Goal: Transaction & Acquisition: Purchase product/service

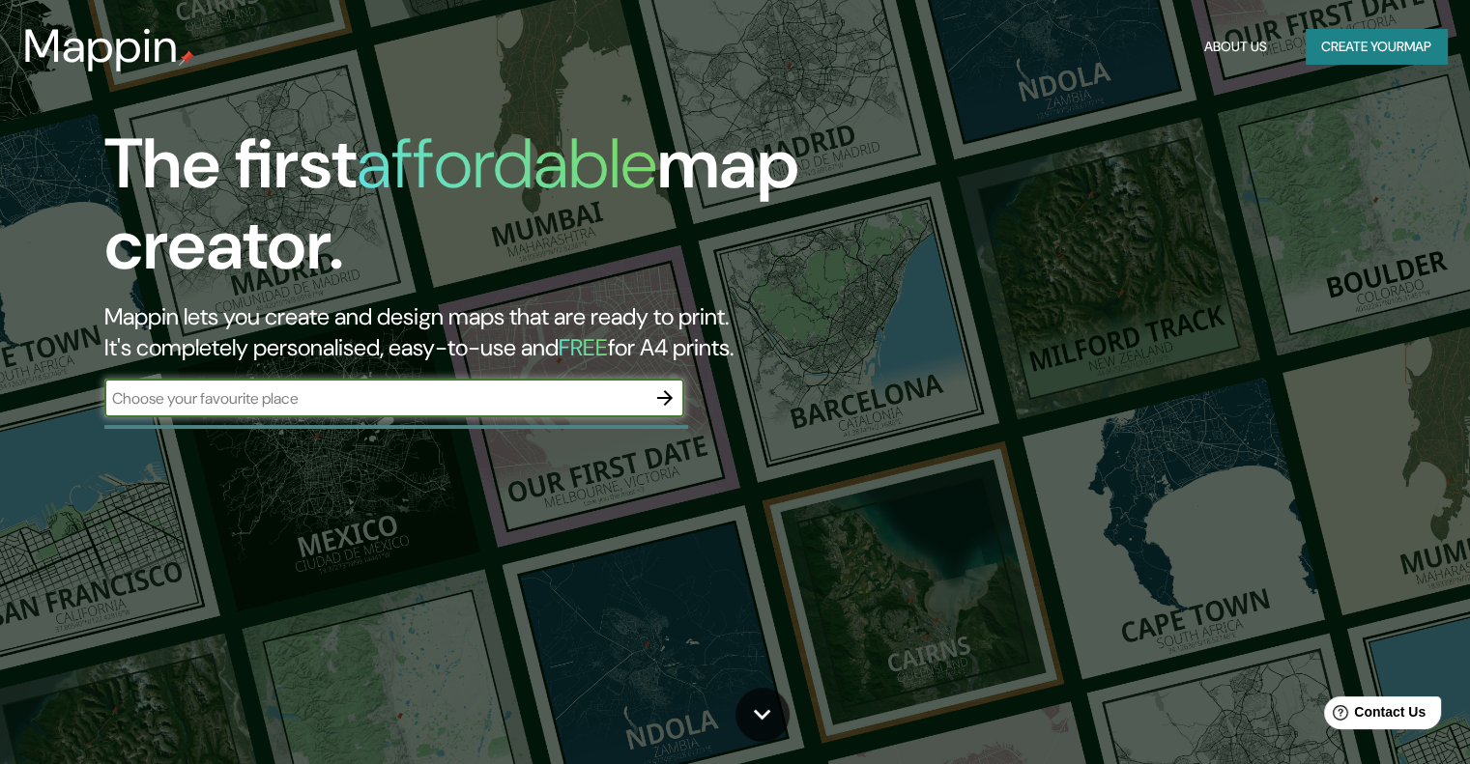
click at [393, 393] on input "text" at bounding box center [374, 398] width 541 height 22
type input "sullana"
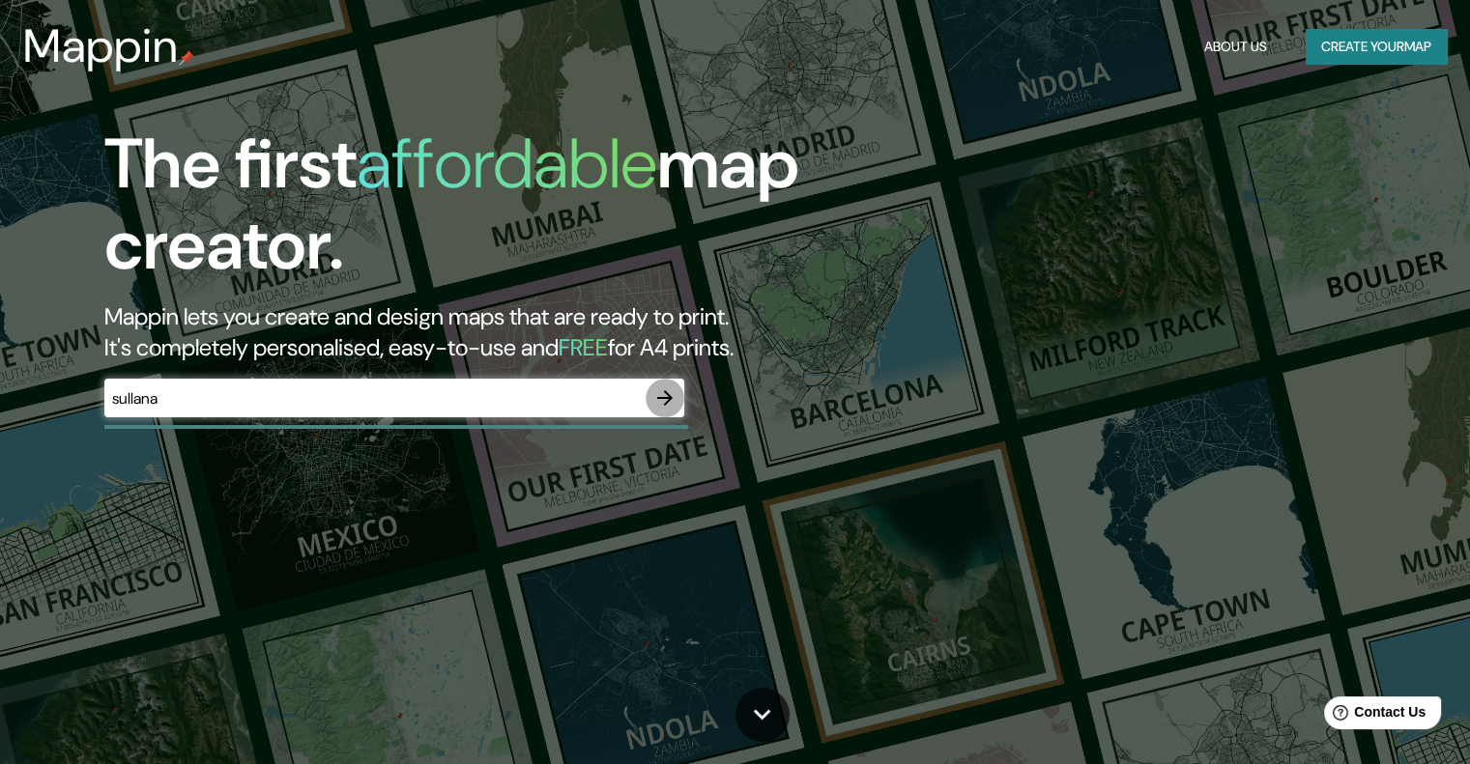
click at [664, 397] on icon "button" at bounding box center [664, 397] width 15 height 15
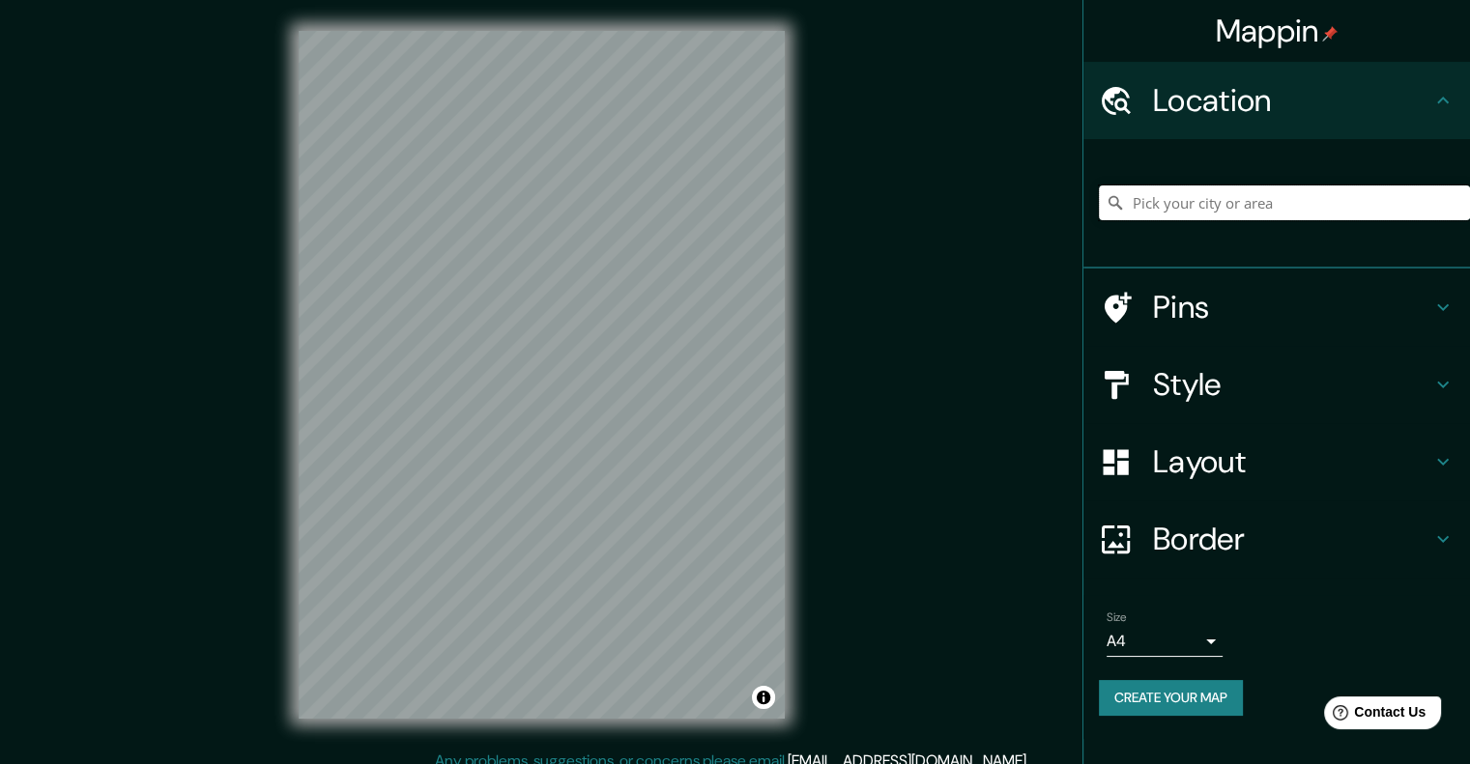
click at [1188, 203] on input "Pick your city or area" at bounding box center [1284, 203] width 371 height 35
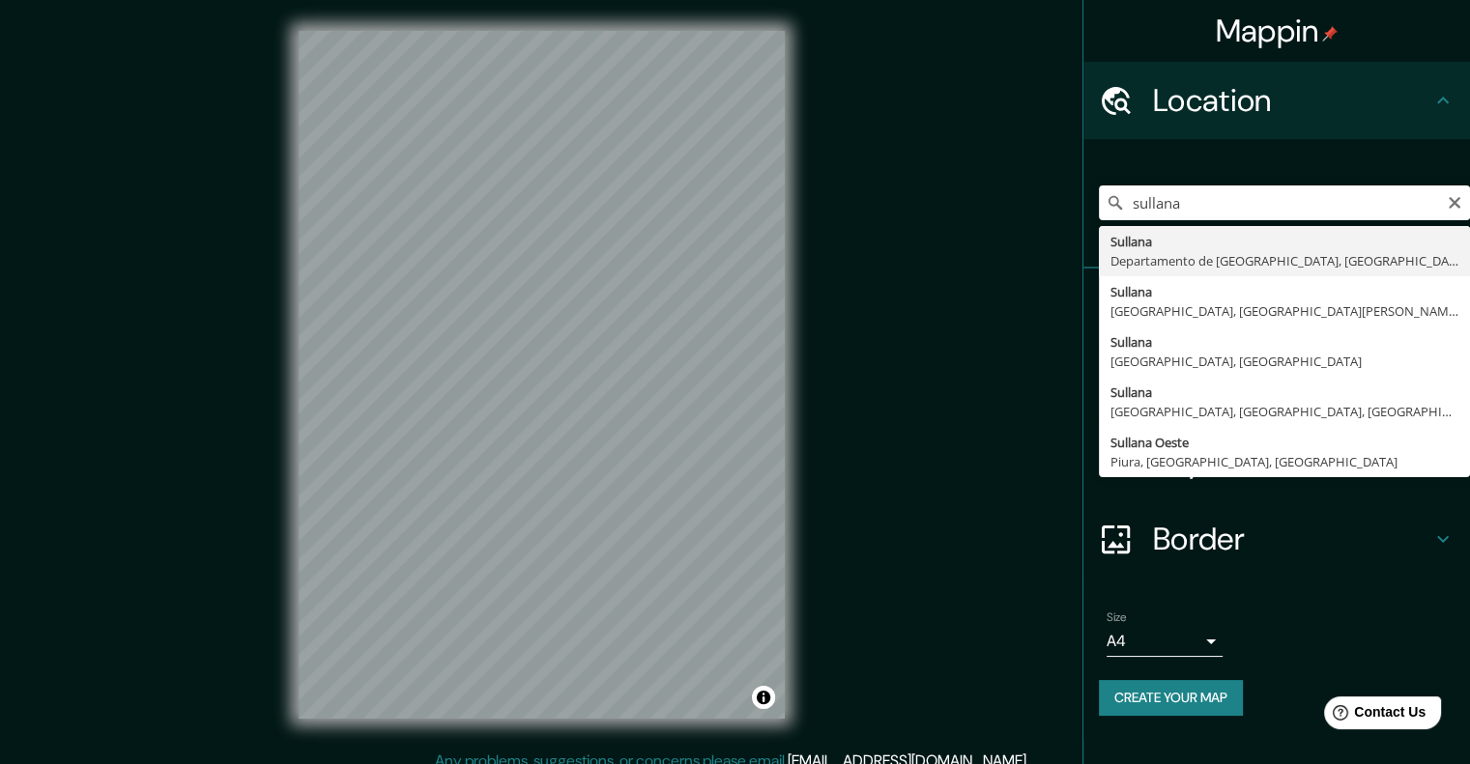
type input "[GEOGRAPHIC_DATA], [GEOGRAPHIC_DATA], [GEOGRAPHIC_DATA]"
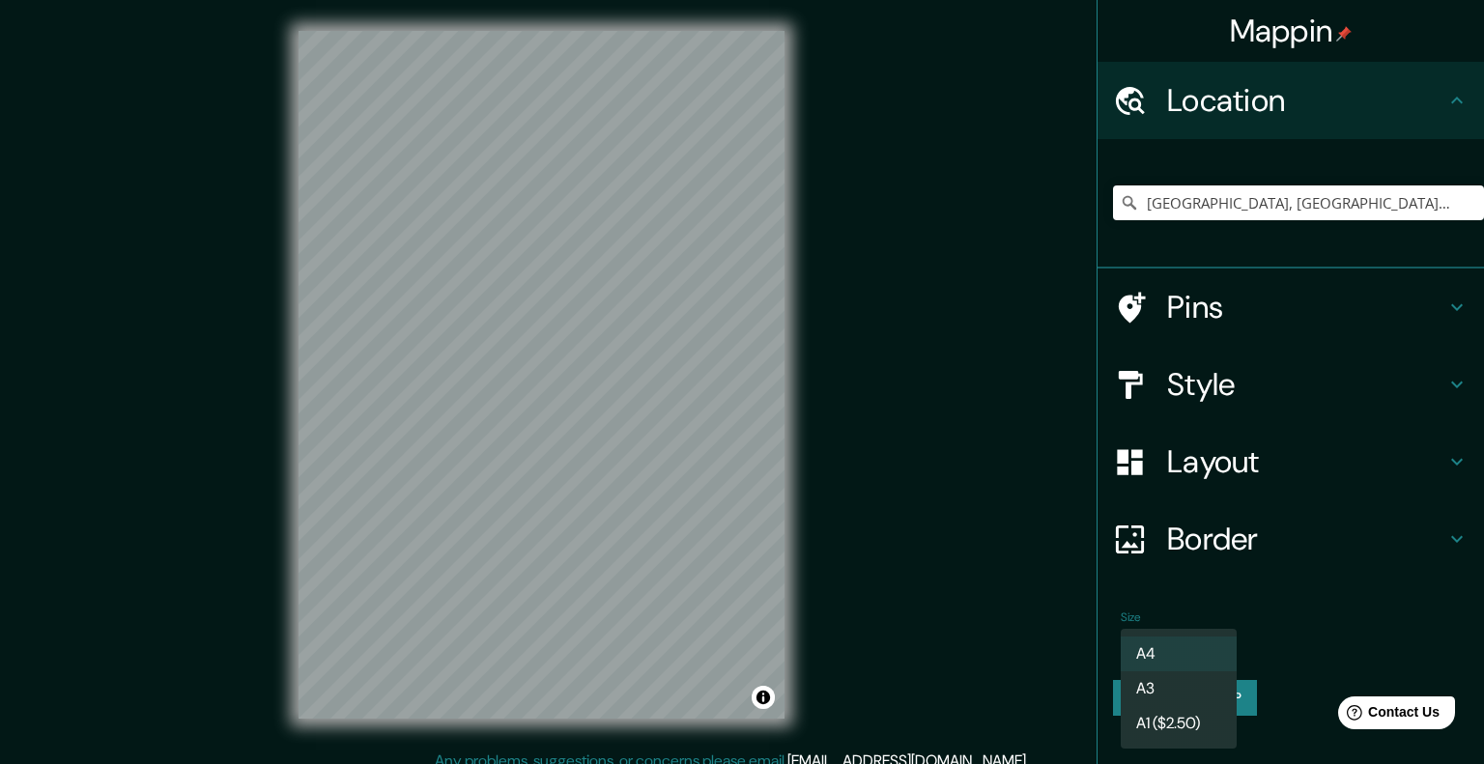
click at [1190, 641] on body "Mappin Location [GEOGRAPHIC_DATA], [GEOGRAPHIC_DATA], [GEOGRAPHIC_DATA] Pins St…" at bounding box center [742, 382] width 1484 height 764
click at [1162, 688] on li "A3" at bounding box center [1179, 688] width 116 height 35
type input "a4"
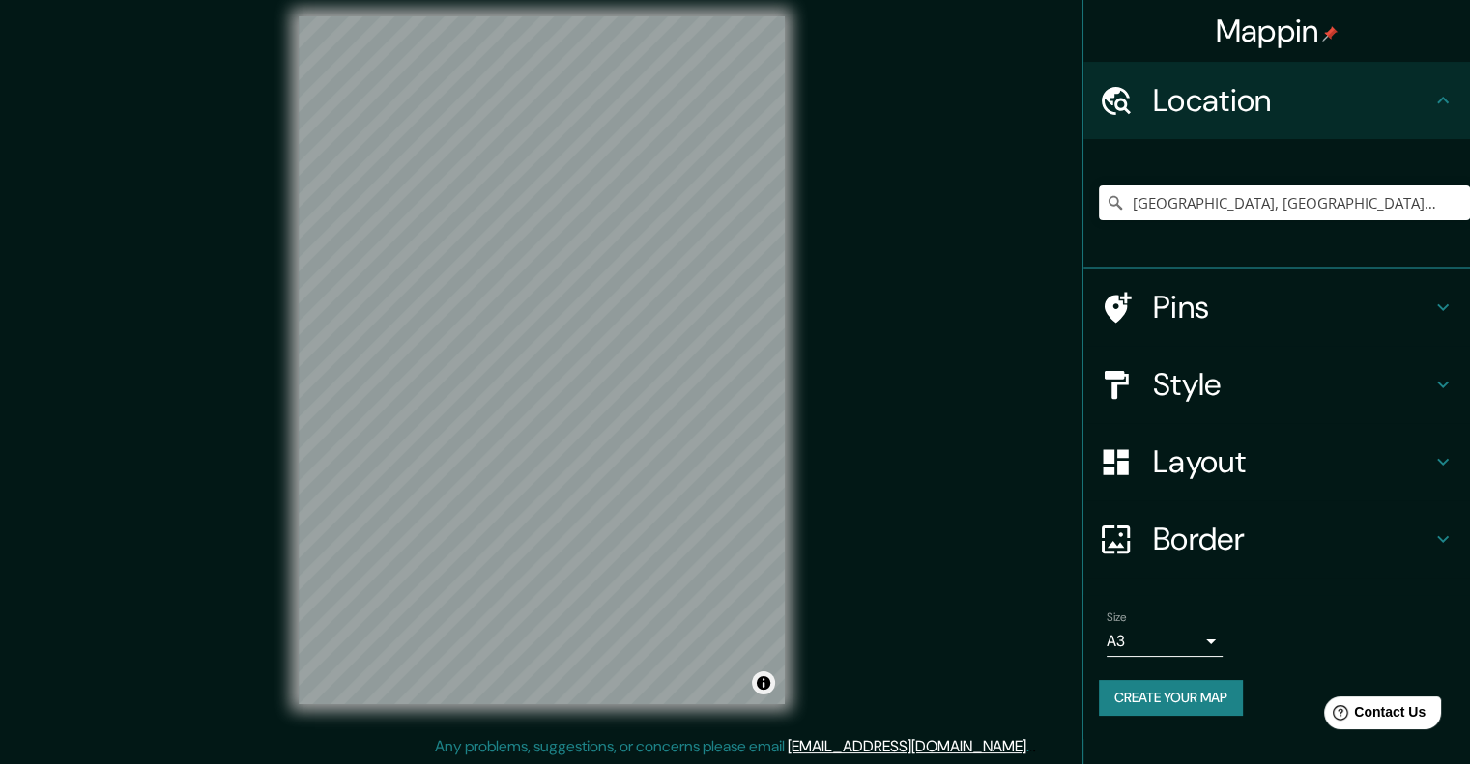
scroll to position [15, 0]
click at [1136, 692] on button "Create your map" at bounding box center [1171, 698] width 144 height 36
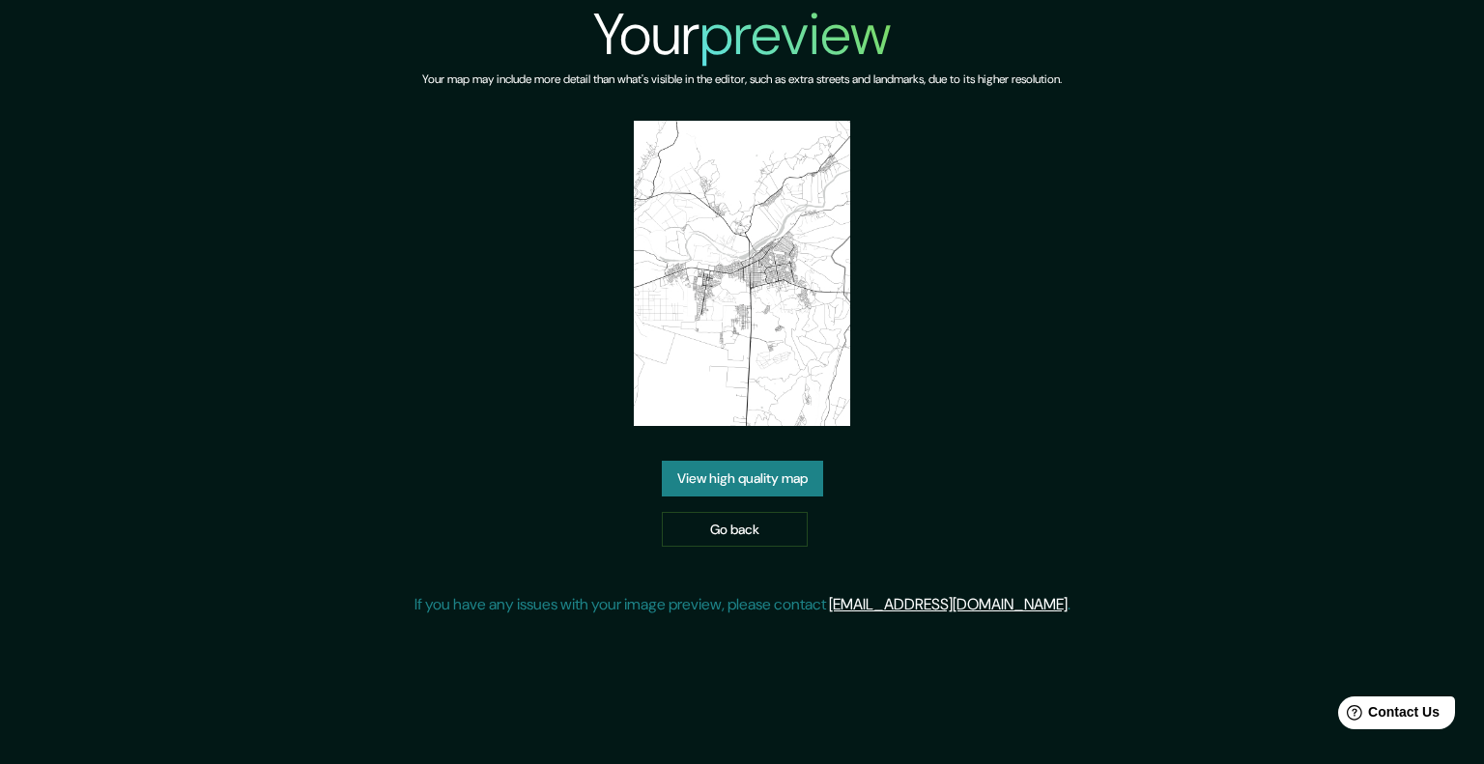
click at [750, 491] on link "View high quality map" at bounding box center [742, 479] width 161 height 36
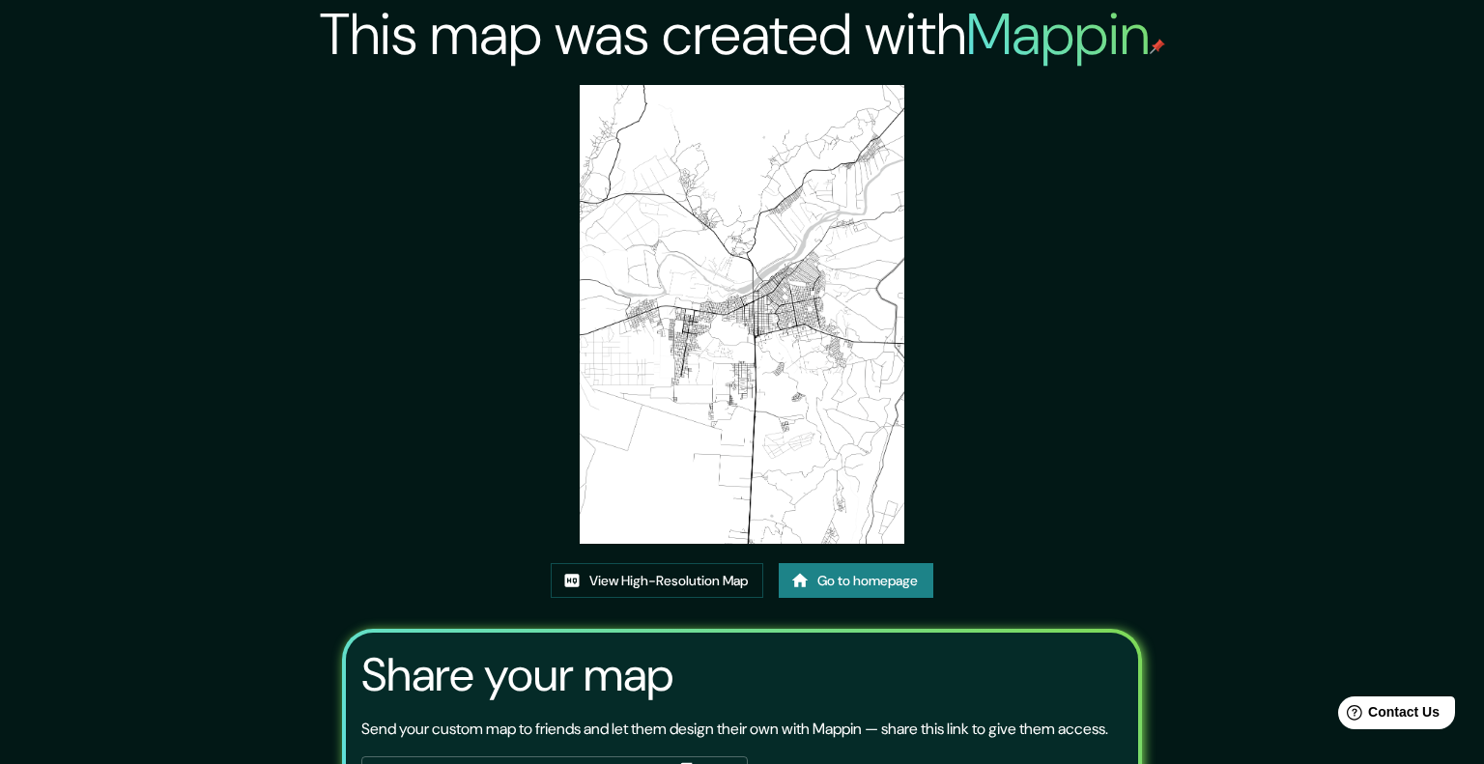
click at [686, 762] on icon "button" at bounding box center [688, 771] width 19 height 19
